Goal: Find specific page/section: Find specific page/section

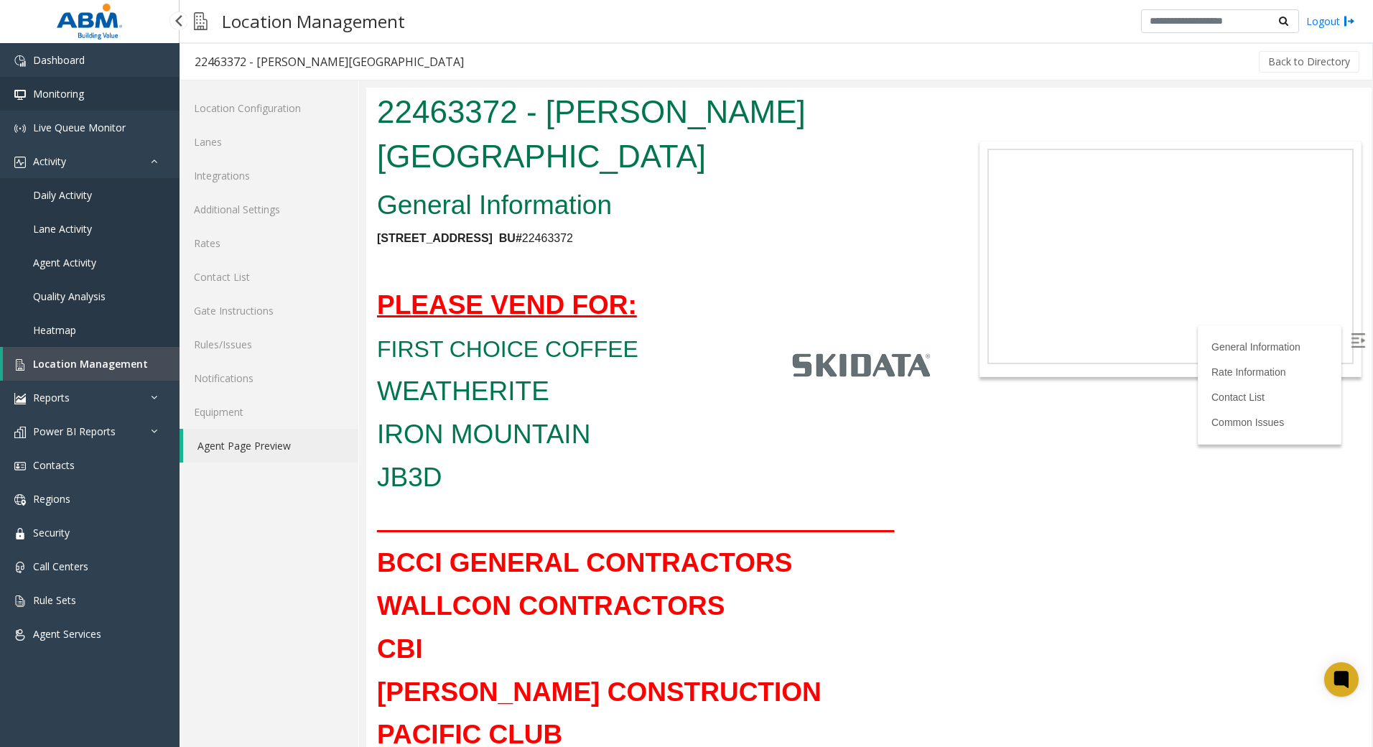
click at [103, 97] on link "Monitoring" at bounding box center [89, 94] width 179 height 34
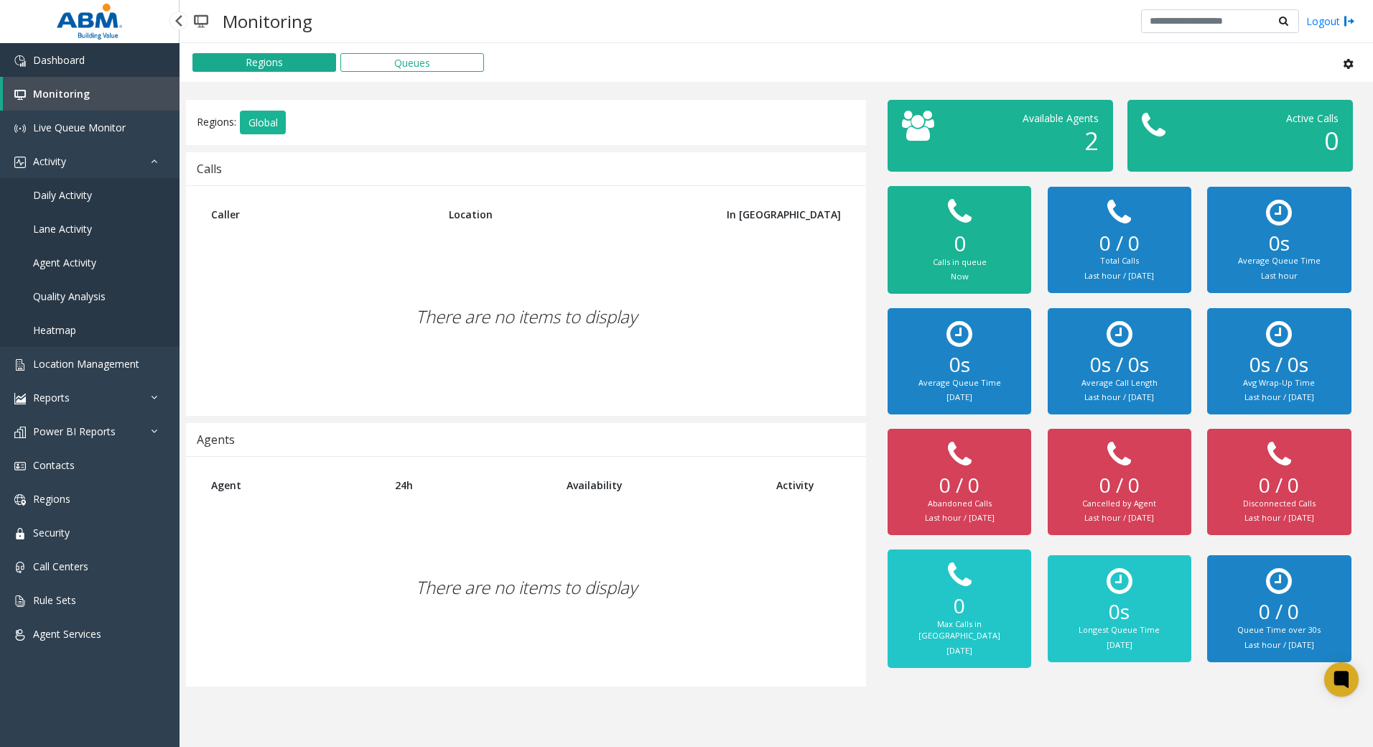
click at [100, 62] on link "Dashboard" at bounding box center [89, 60] width 179 height 34
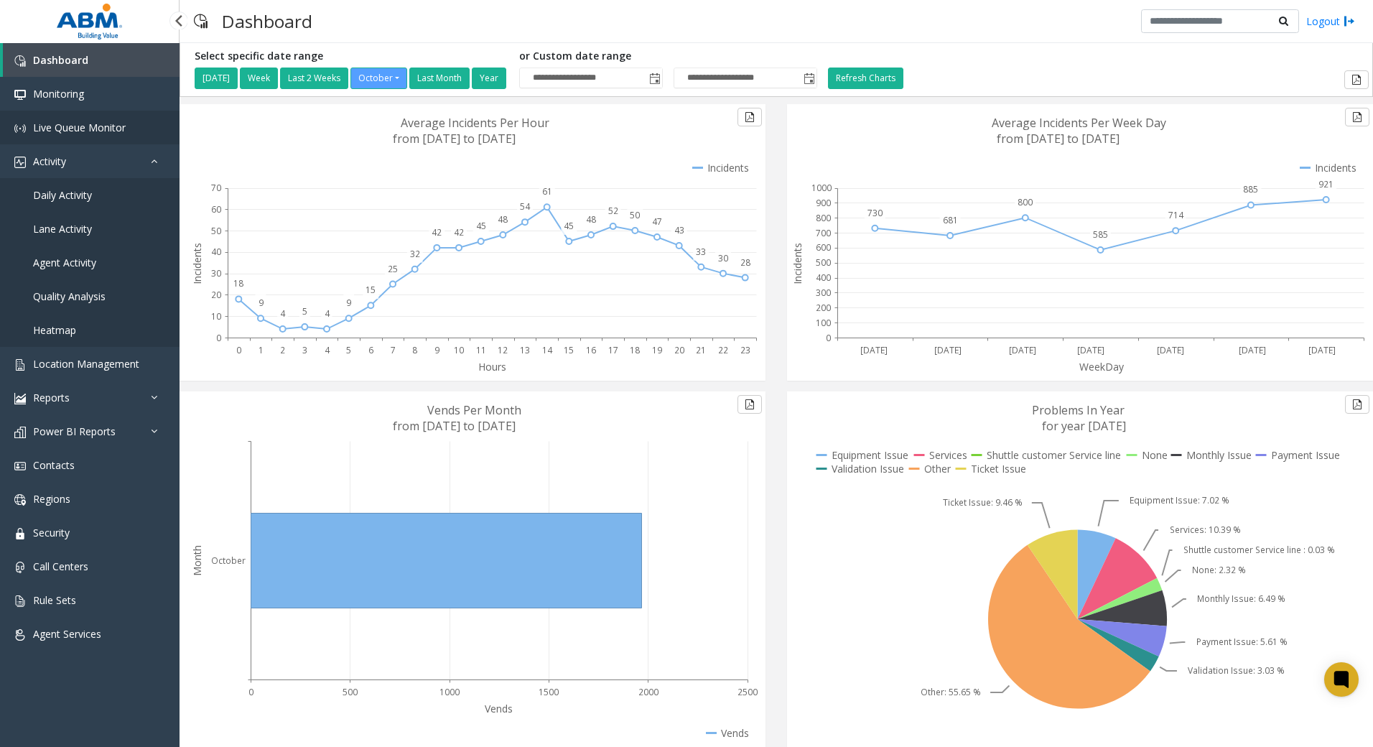
click at [75, 117] on link "Live Queue Monitor" at bounding box center [89, 128] width 179 height 34
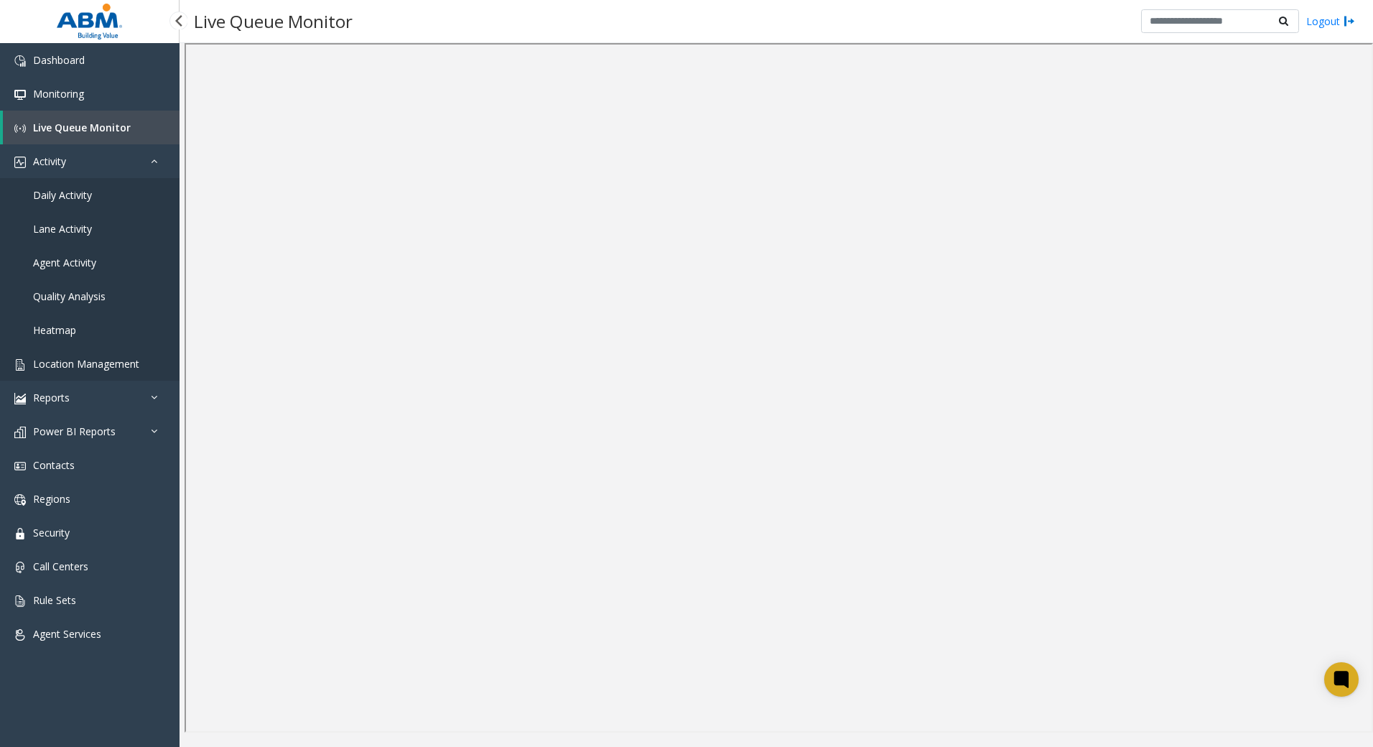
click at [100, 355] on link "Location Management" at bounding box center [89, 364] width 179 height 34
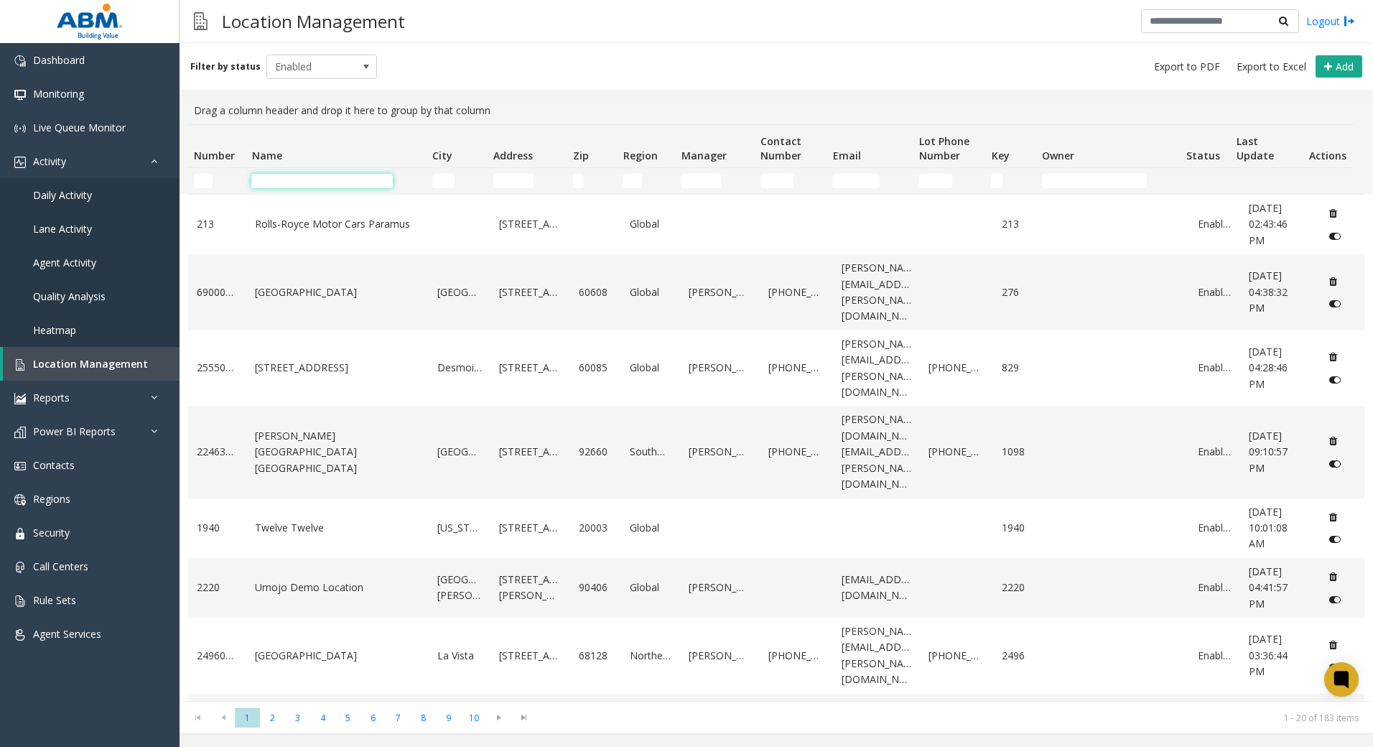
click at [355, 181] on input "Name Filter" at bounding box center [321, 181] width 141 height 14
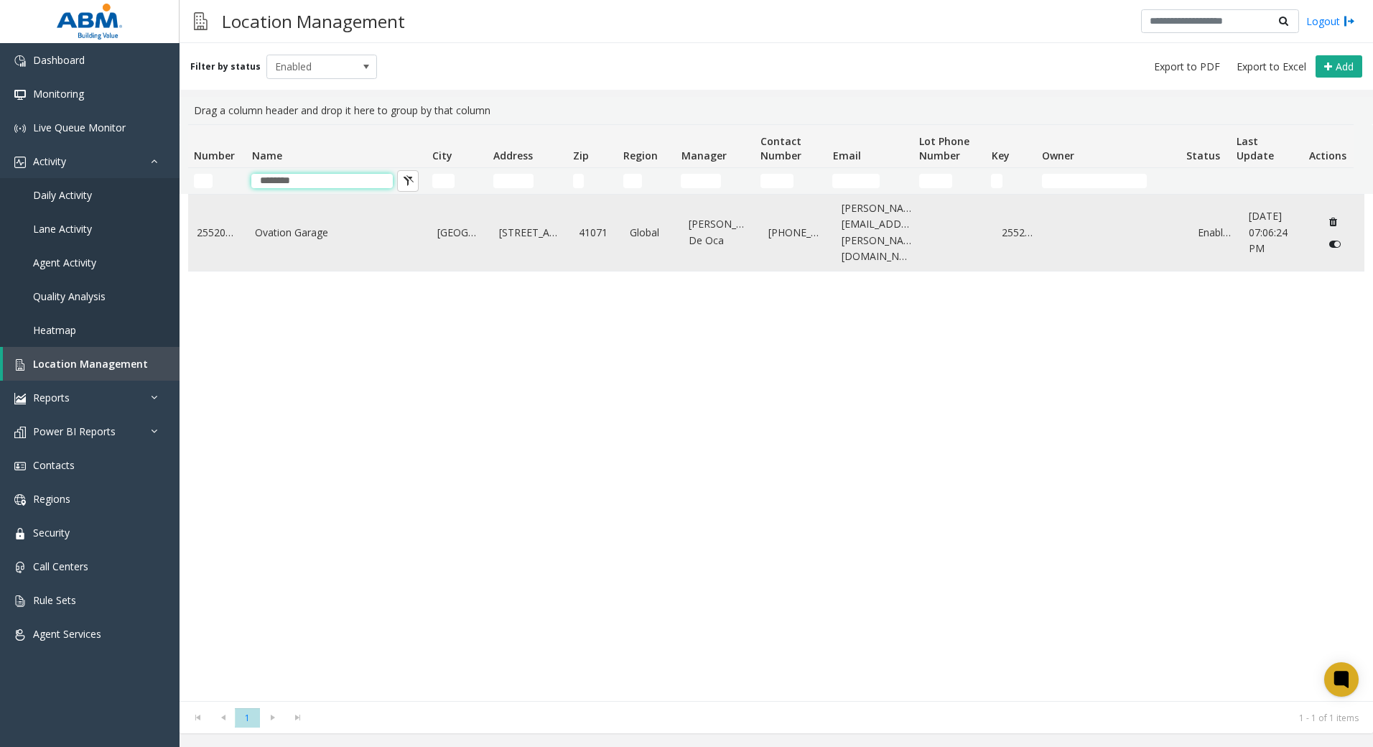
type input "*******"
click at [342, 225] on link "Ovation Garage" at bounding box center [337, 233] width 165 height 16
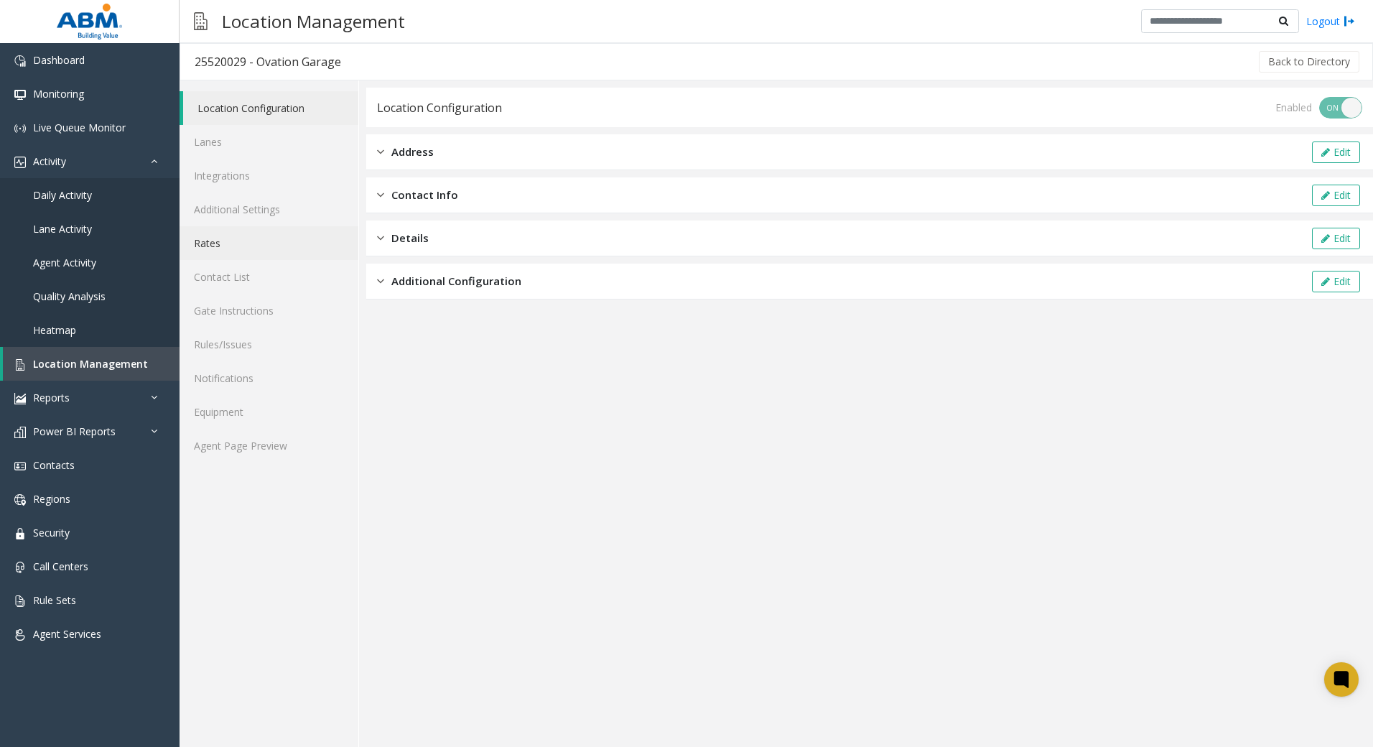
click at [262, 243] on link "Rates" at bounding box center [268, 243] width 179 height 34
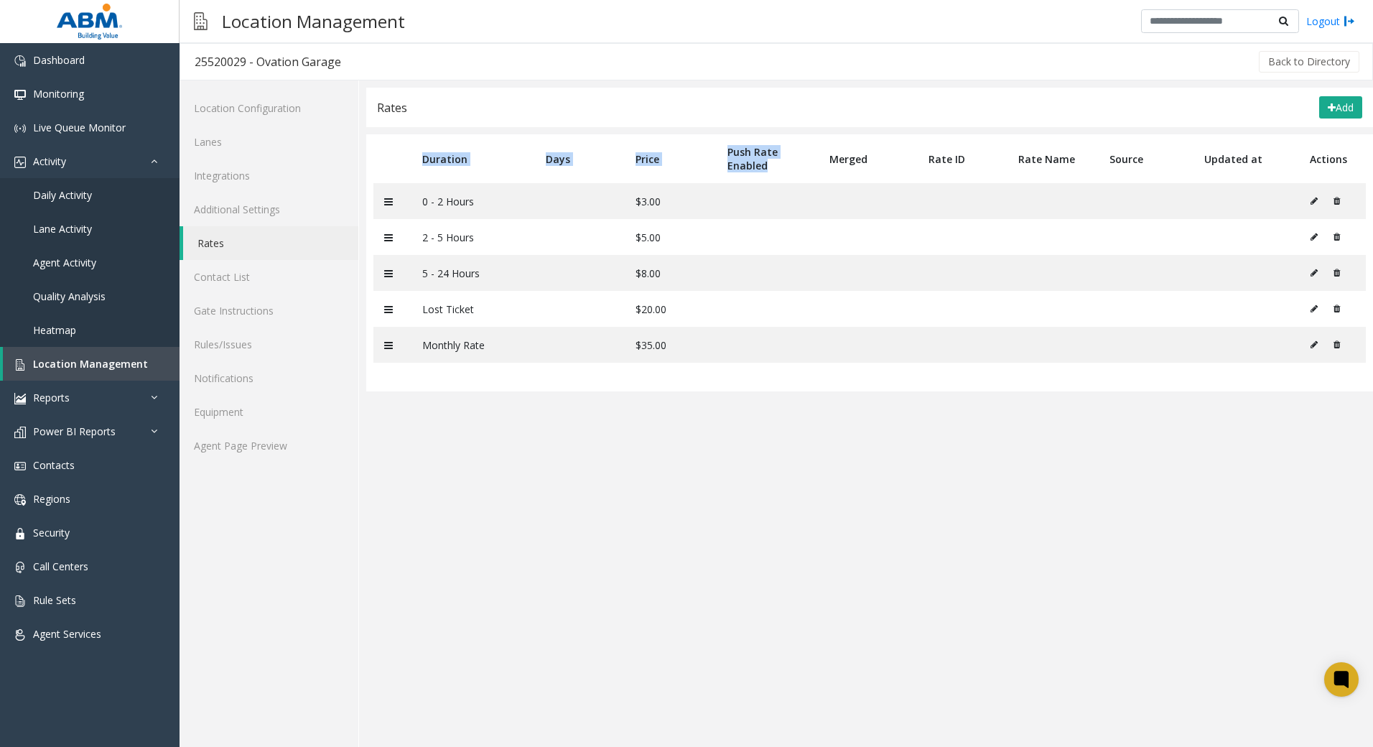
drag, startPoint x: 398, startPoint y: 134, endPoint x: 804, endPoint y: 182, distance: 409.1
click at [804, 182] on div "Rates Add Duration Days Price Push Rate Enabled Merged Rate ID Rate Name Source…" at bounding box center [869, 240] width 1006 height 304
drag, startPoint x: 804, startPoint y: 182, endPoint x: 938, endPoint y: 75, distance: 171.2
click at [938, 75] on div "Back to Directory" at bounding box center [858, 62] width 1006 height 36
click at [718, 473] on app-rates "Rates Add Duration Days Price Push Rate Enabled Merged Rate ID Rate Name Source…" at bounding box center [869, 417] width 1006 height 659
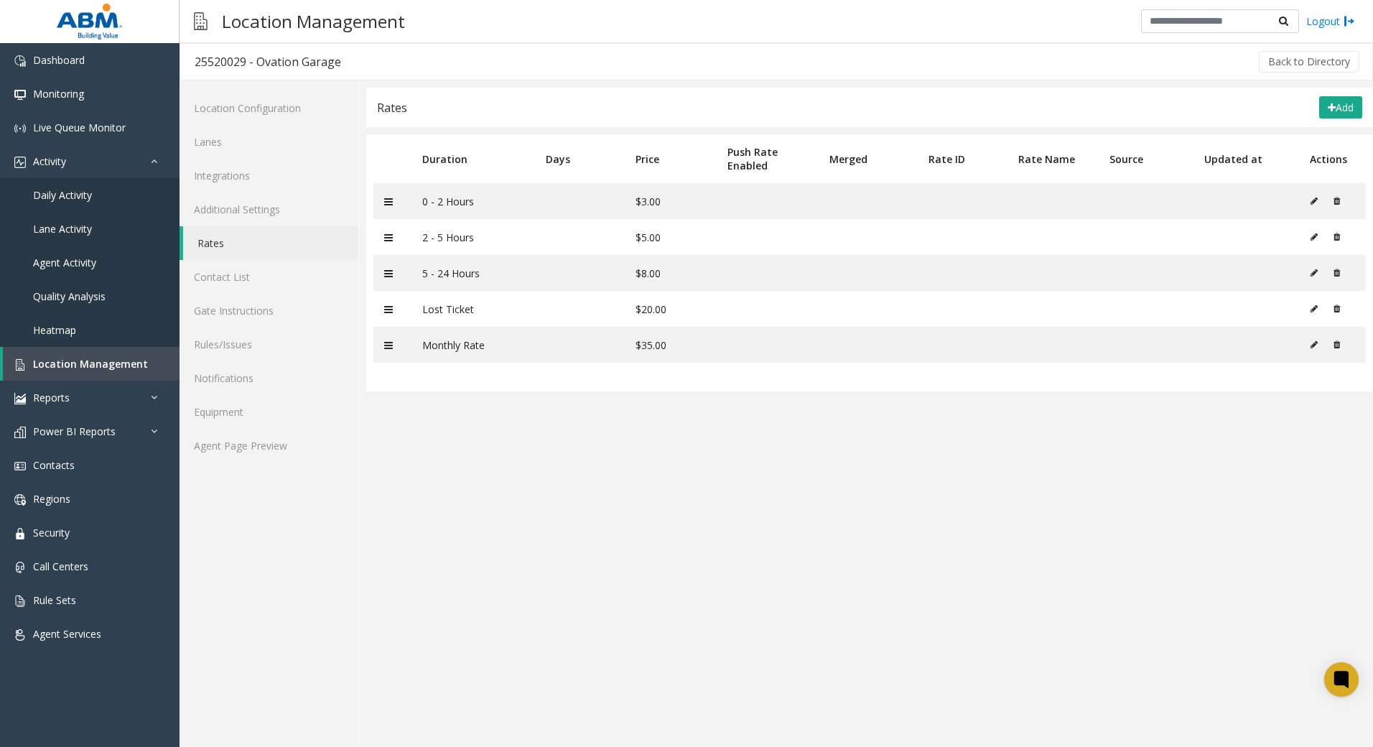
drag, startPoint x: 787, startPoint y: 411, endPoint x: 1143, endPoint y: 55, distance: 503.5
click at [474, 230] on app-rates "Rates Add Duration Days Price Push Rate Enabled Merged Rate ID Rate Name Source…" at bounding box center [869, 417] width 1006 height 659
click at [604, 34] on div "Location Management Logout" at bounding box center [775, 21] width 1193 height 43
